Goal: Task Accomplishment & Management: Use online tool/utility

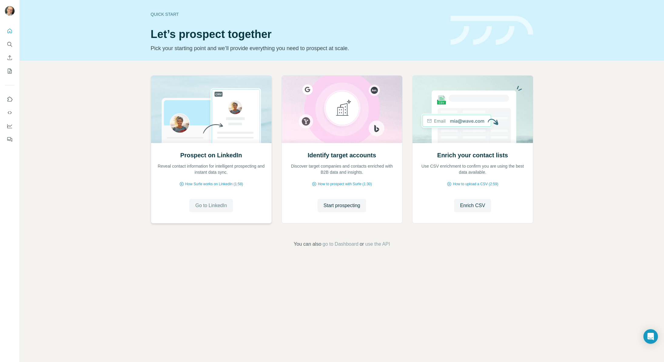
click at [209, 207] on span "Go to LinkedIn" at bounding box center [211, 205] width 32 height 7
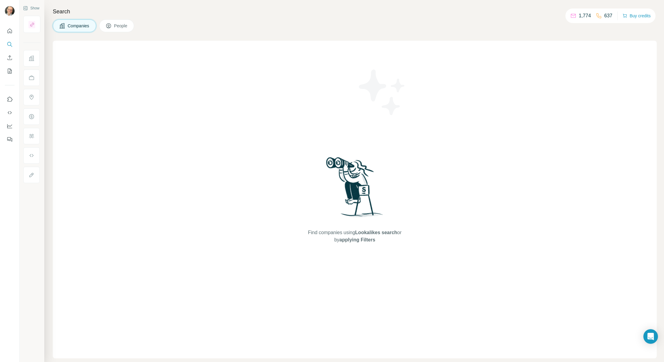
click at [32, 78] on icon at bounding box center [32, 78] width 6 height 6
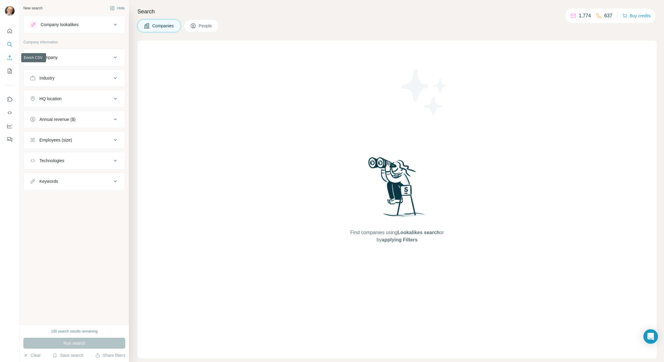
click at [11, 58] on icon "Enrich CSV" at bounding box center [10, 58] width 6 height 6
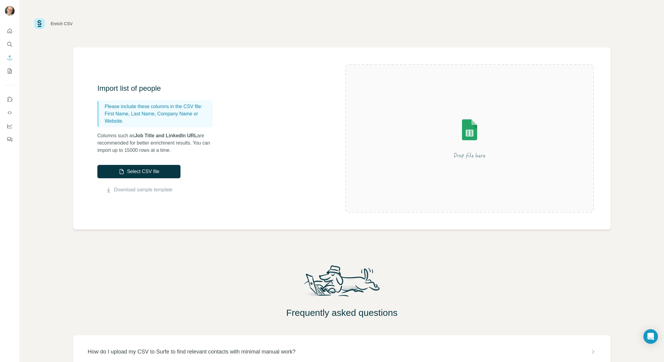
scroll to position [39, 0]
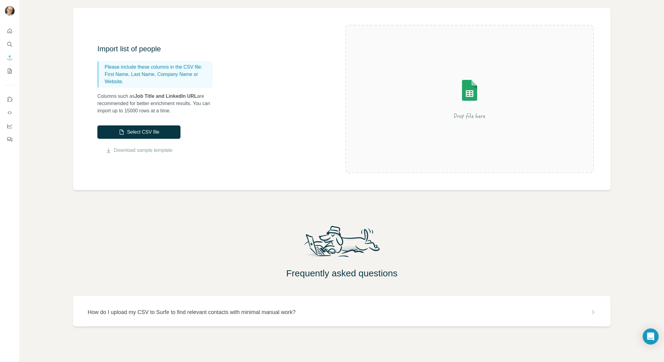
click at [648, 335] on icon "Open Intercom Messenger" at bounding box center [650, 336] width 7 height 8
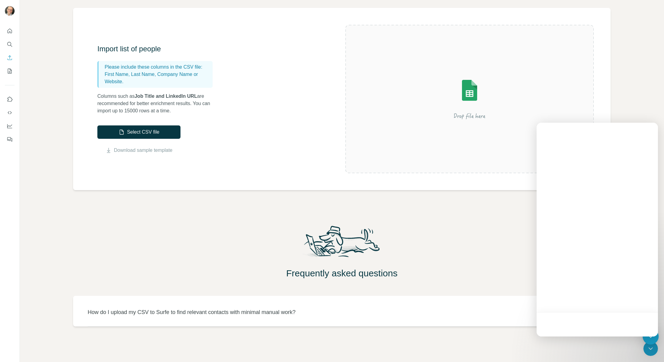
scroll to position [0, 0]
click at [642, 322] on button "Help" at bounding box center [643, 324] width 30 height 24
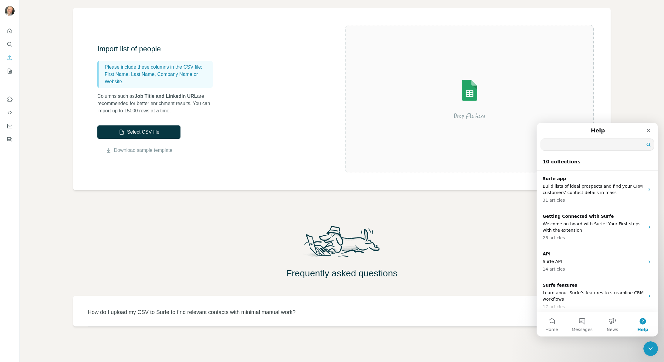
click at [568, 145] on input "Search for help" at bounding box center [597, 145] width 113 height 12
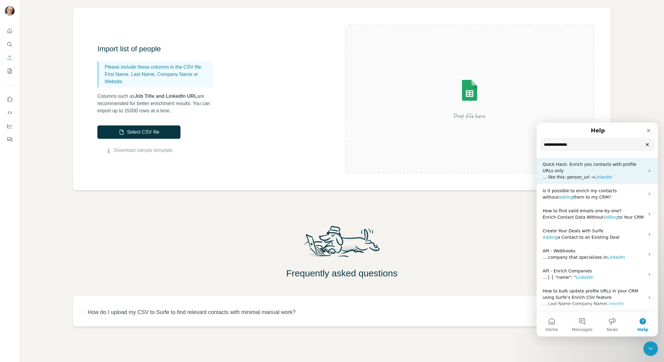
type input "**********"
click at [597, 166] on span "Quick Hack: Enrich you contacts with profile URLs only" at bounding box center [590, 167] width 94 height 11
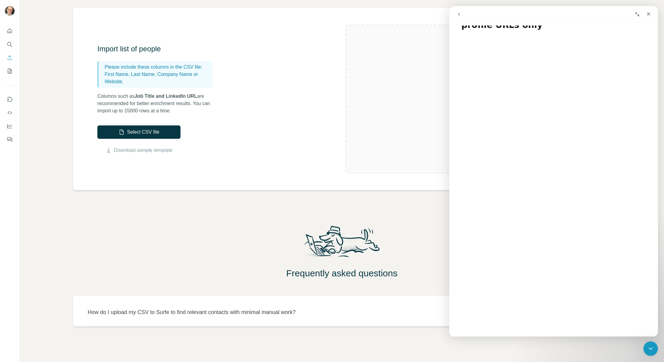
scroll to position [32, 0]
click at [648, 14] on icon "Close" at bounding box center [648, 14] width 5 height 5
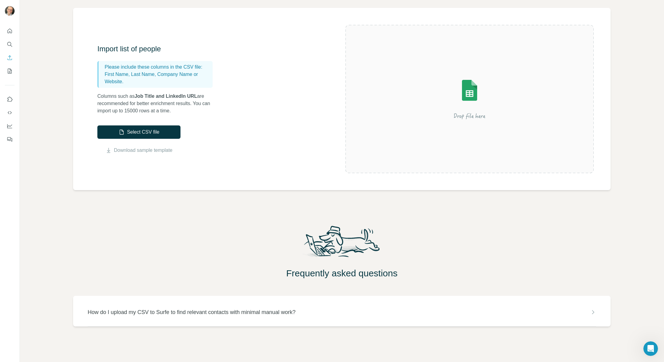
scroll to position [0, 0]
click at [152, 133] on button "Select CSV file" at bounding box center [138, 131] width 83 height 13
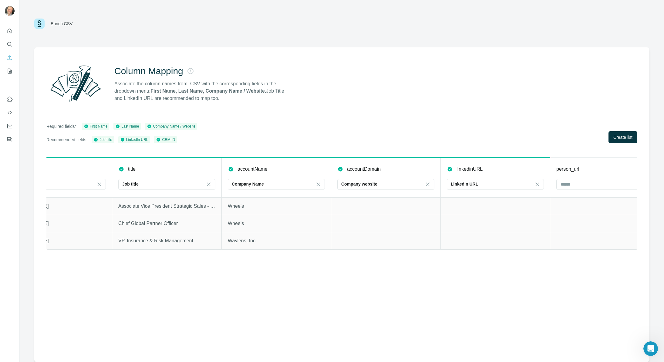
scroll to position [0, 285]
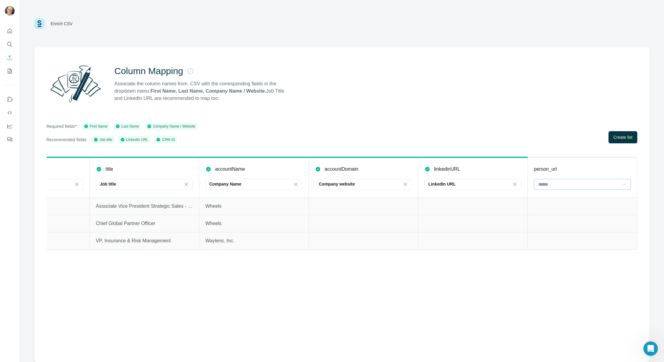
click at [624, 184] on icon at bounding box center [624, 184] width 6 height 6
click at [517, 184] on icon at bounding box center [518, 184] width 6 height 6
click at [569, 184] on input at bounding box center [582, 184] width 82 height 7
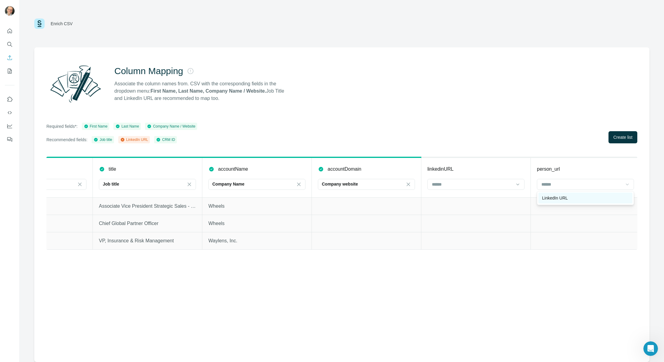
click at [576, 198] on div "LinkedIn URL" at bounding box center [585, 198] width 87 height 6
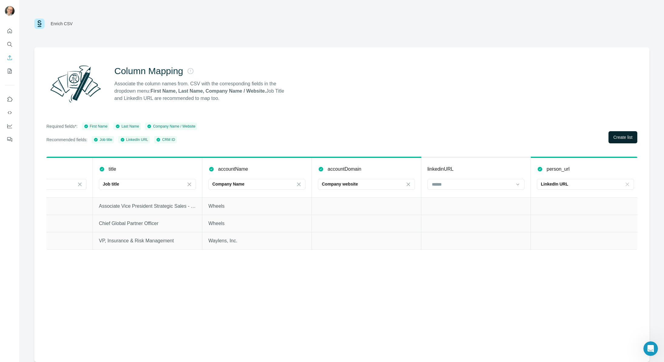
click at [623, 136] on span "Create list" at bounding box center [622, 137] width 19 height 6
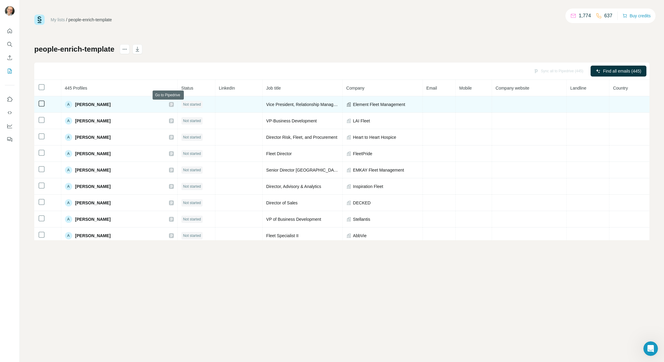
click at [170, 104] on icon at bounding box center [171, 104] width 2 height 3
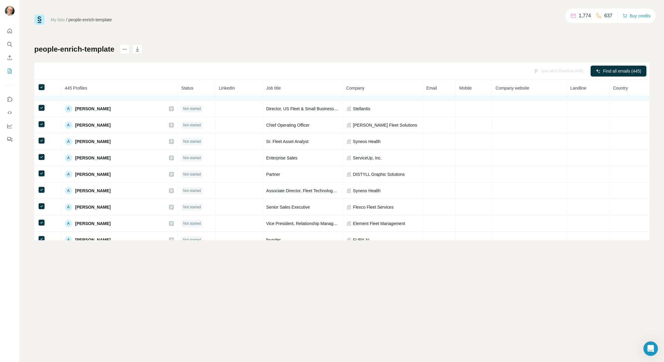
scroll to position [242, 0]
click at [10, 30] on icon "Quick start" at bounding box center [10, 31] width 6 height 6
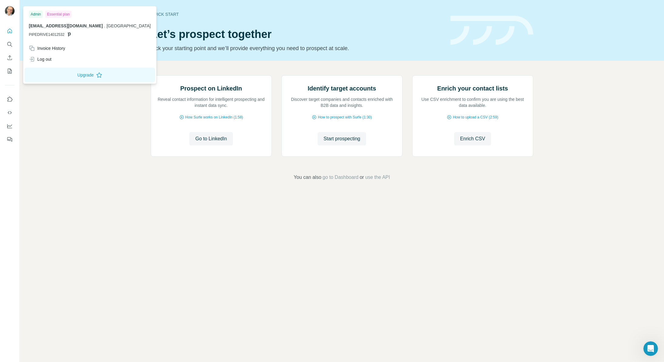
click at [10, 12] on img at bounding box center [10, 11] width 10 height 10
click at [9, 59] on icon "Enrich CSV" at bounding box center [10, 58] width 6 height 6
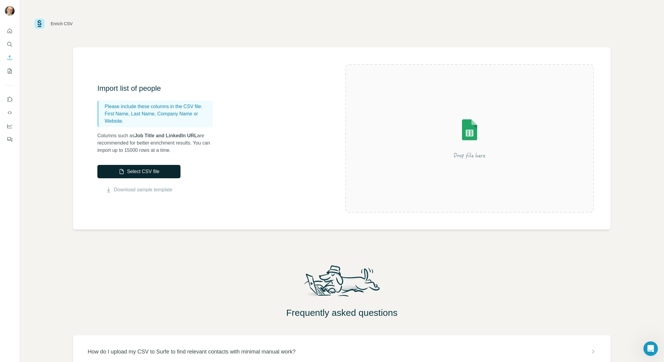
click at [162, 172] on button "Select CSV file" at bounding box center [138, 171] width 83 height 13
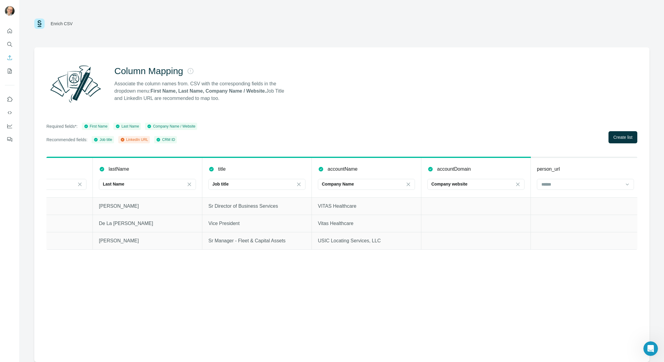
scroll to position [0, 176]
click at [622, 183] on icon at bounding box center [624, 184] width 6 height 6
click at [557, 200] on p "LinkedIn URL" at bounding box center [552, 198] width 26 height 6
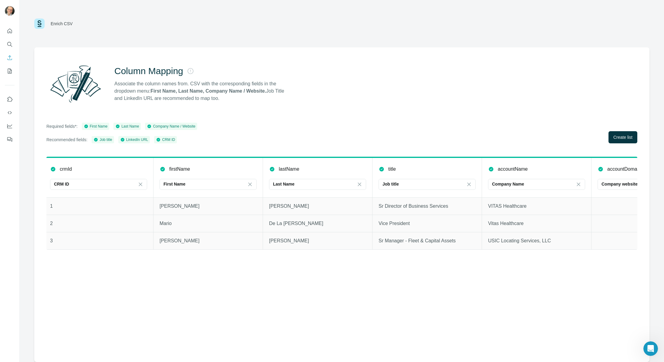
scroll to position [0, 0]
click at [628, 136] on span "Create list" at bounding box center [622, 137] width 19 height 6
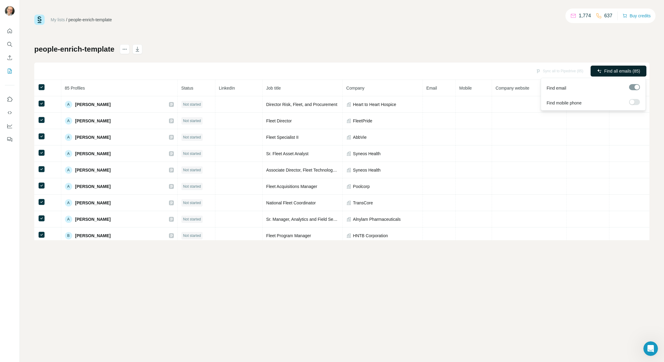
click at [620, 73] on span "Find all emails (85)" at bounding box center [622, 71] width 36 height 6
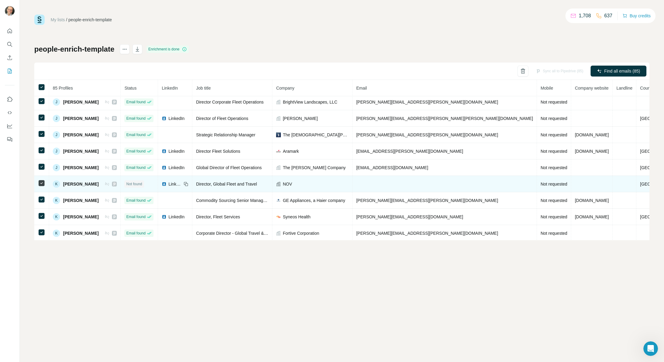
scroll to position [511, 0]
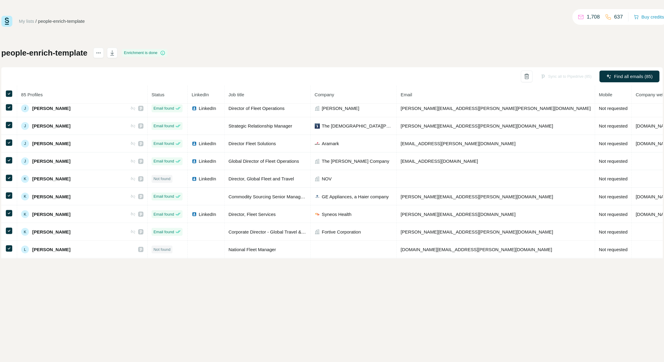
click at [536, 71] on div "Sync all to Pipedrive (85)" at bounding box center [559, 71] width 56 height 11
click at [553, 46] on div "people-enrich-template Enrichment is done Sync all to Pipedrive (85) Find all e…" at bounding box center [341, 142] width 615 height 196
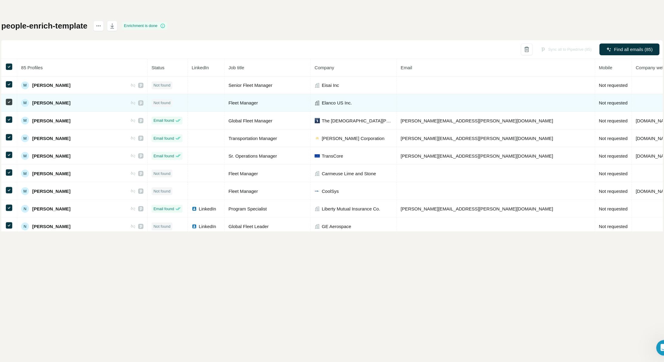
scroll to position [839, 0]
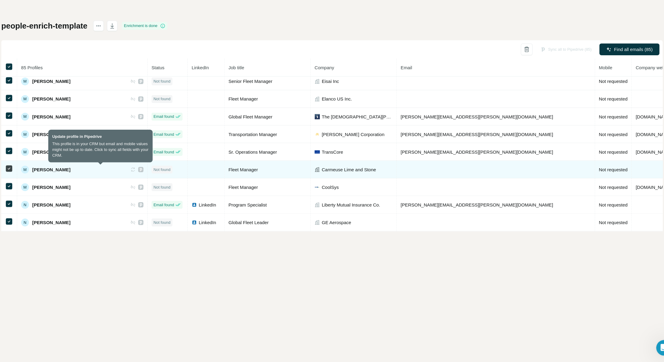
click at [154, 184] on icon at bounding box center [156, 182] width 5 height 5
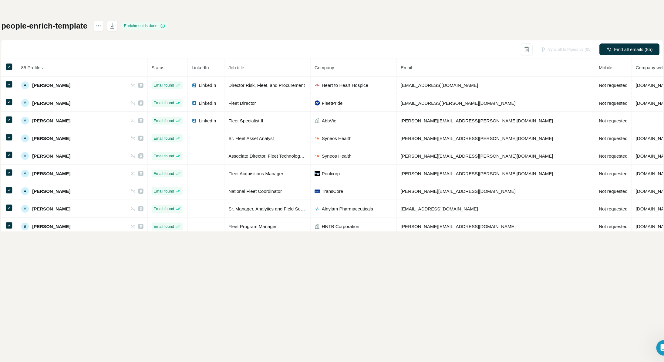
scroll to position [0, 0]
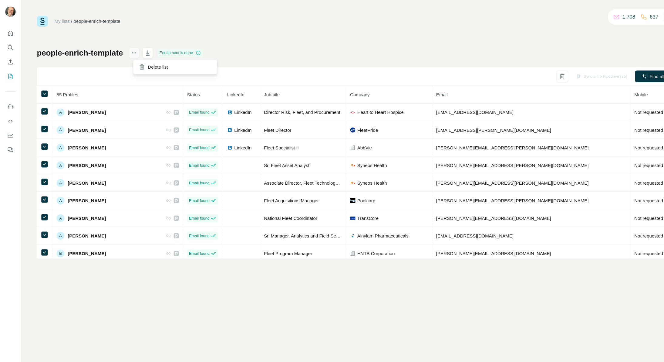
click at [125, 49] on icon "actions" at bounding box center [124, 49] width 1 height 1
click at [291, 41] on div "My lists / people-enrich-template 1,708 637 Buy credits people-enrich-template …" at bounding box center [341, 127] width 615 height 225
click at [140, 49] on icon "button" at bounding box center [137, 49] width 6 height 6
